Goal: Obtain resource: Download file/media

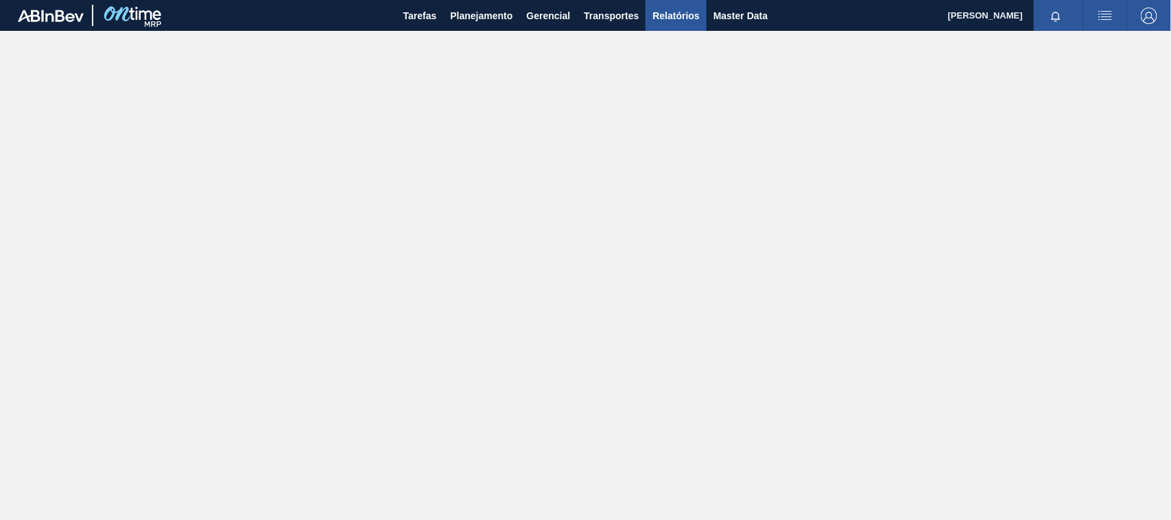
click at [668, 16] on span "Relatórios" at bounding box center [676, 16] width 47 height 16
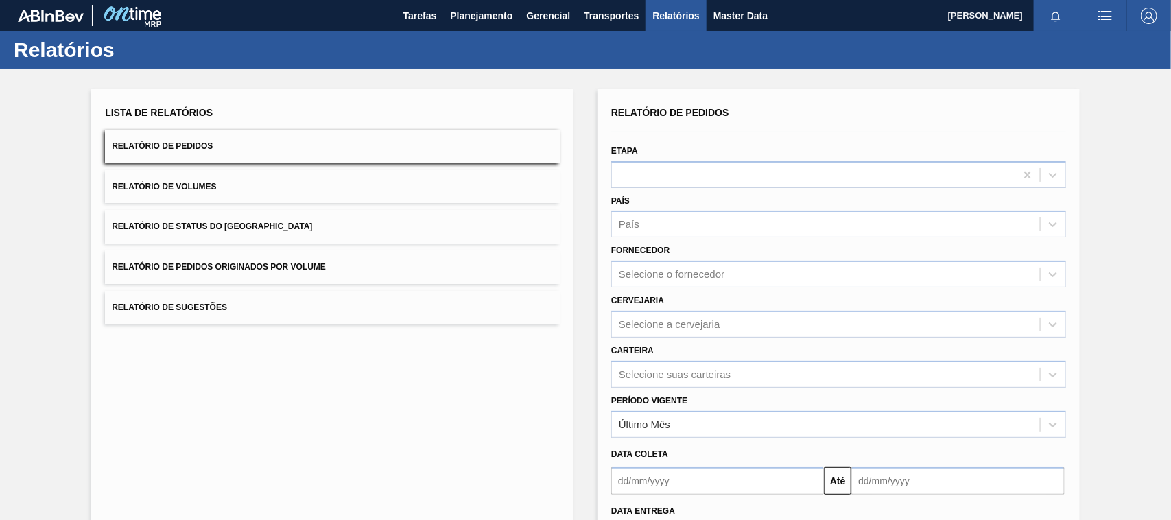
click at [289, 259] on button "Relatório de Pedidos Originados por Volume" at bounding box center [332, 267] width 455 height 34
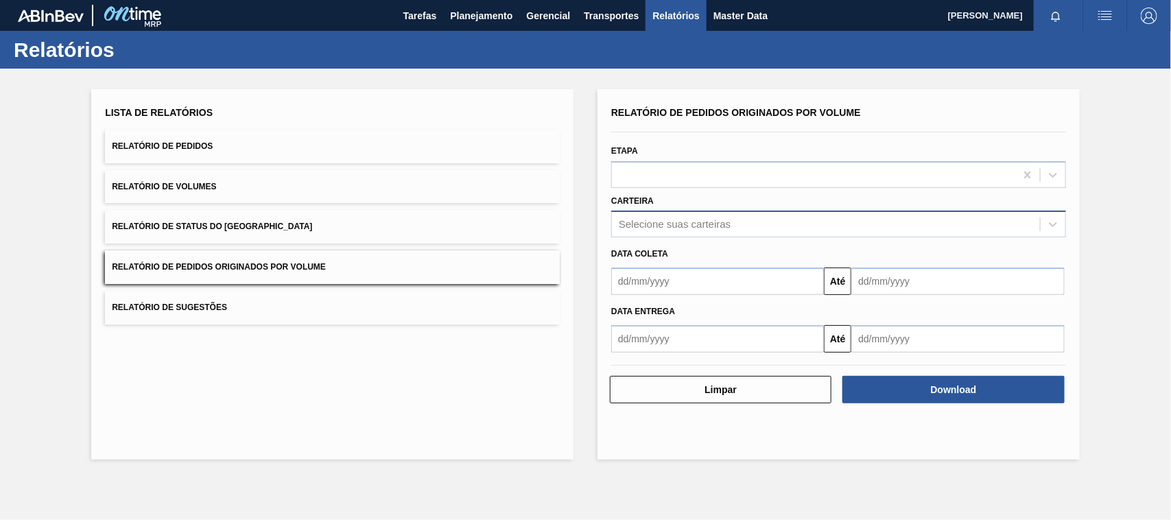
click at [696, 220] on div "Selecione suas carteiras" at bounding box center [675, 225] width 112 height 12
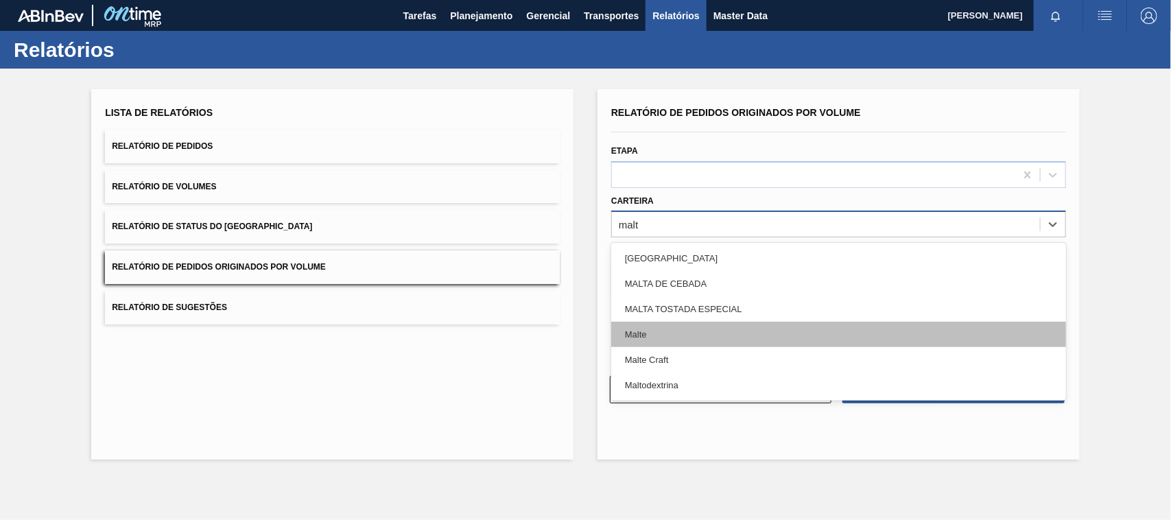
type input "malte"
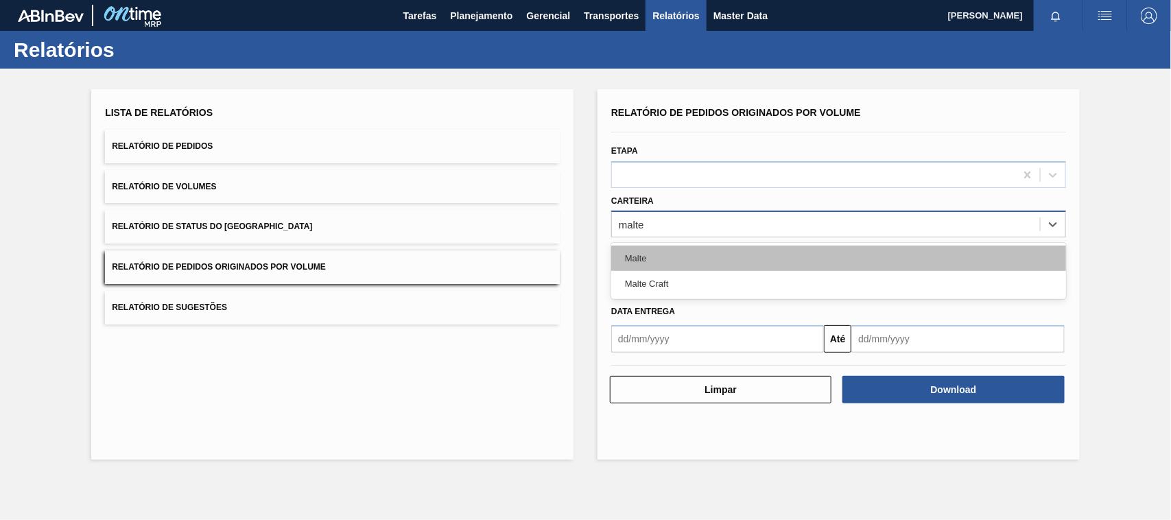
click at [657, 263] on div "Malte" at bounding box center [838, 258] width 455 height 25
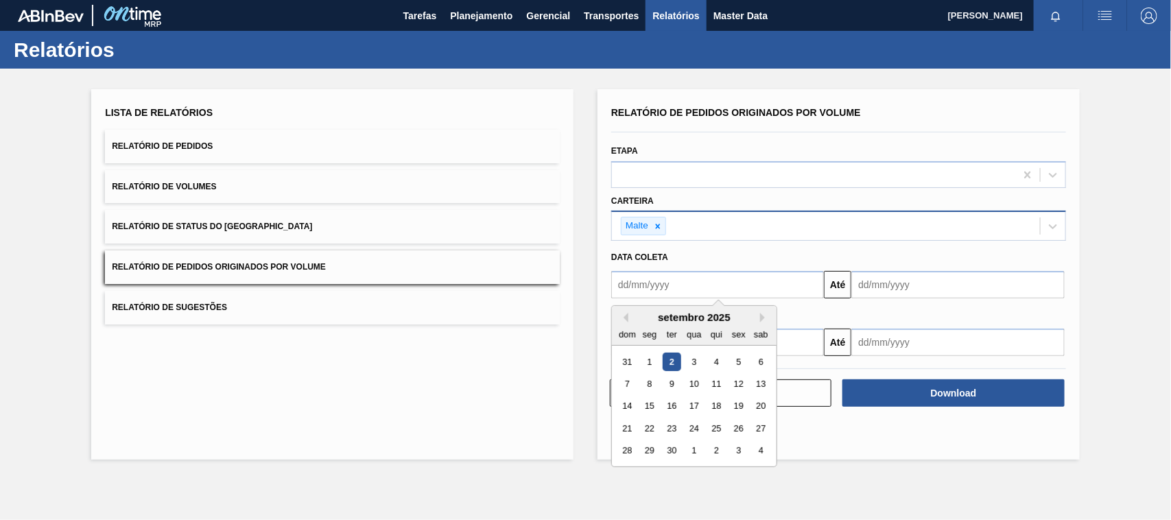
click at [659, 294] on input "text" at bounding box center [717, 284] width 213 height 27
type input "01/01/2025"
drag, startPoint x: 695, startPoint y: 355, endPoint x: 721, endPoint y: 362, distance: 27.0
click at [694, 355] on div "1" at bounding box center [694, 362] width 19 height 19
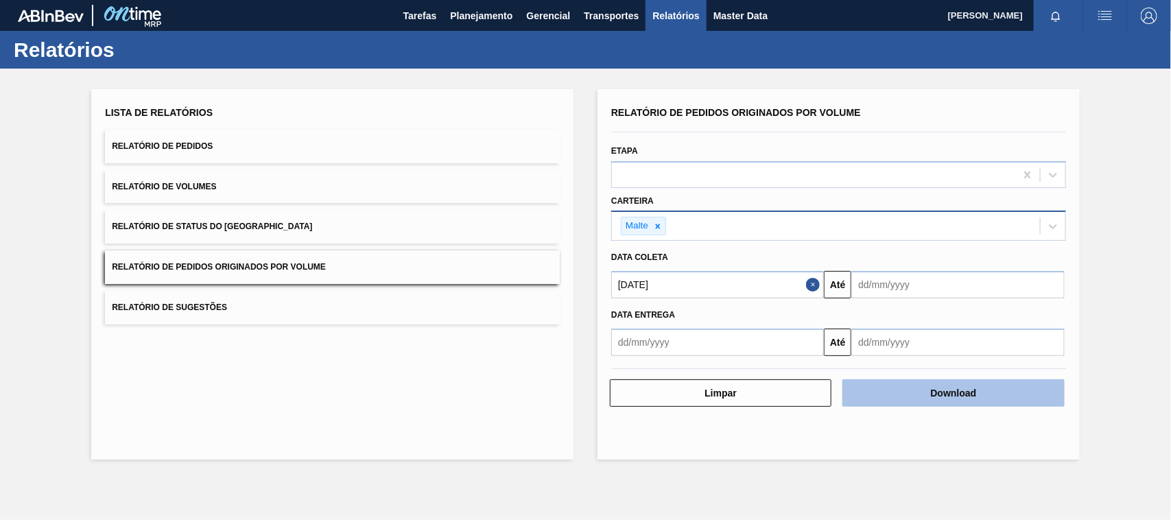
click at [908, 396] on button "Download" at bounding box center [954, 392] width 222 height 27
